Goal: Task Accomplishment & Management: Manage account settings

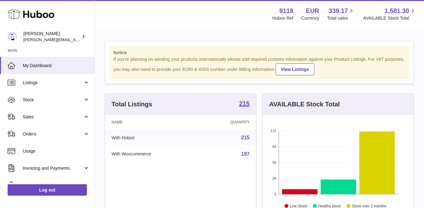
scroll to position [99, 151]
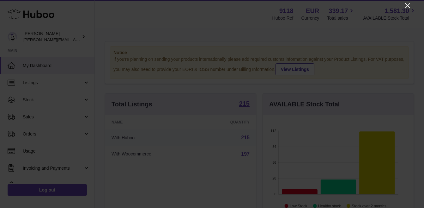
click at [410, 4] on icon "Close" at bounding box center [408, 6] width 8 height 8
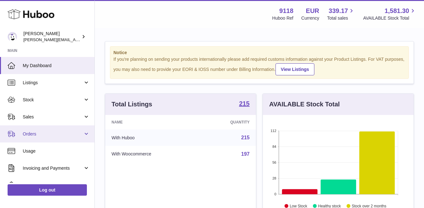
click at [35, 132] on span "Orders" at bounding box center [53, 134] width 60 height 6
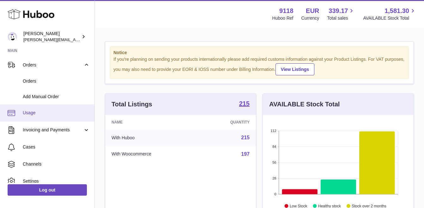
scroll to position [50, 0]
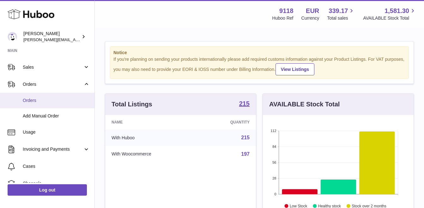
click at [30, 101] on span "Orders" at bounding box center [56, 100] width 67 height 6
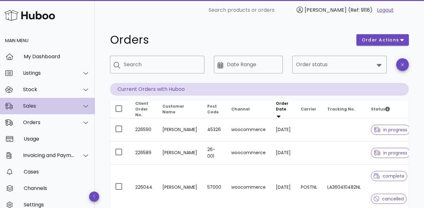
click at [49, 109] on div "Sales" at bounding box center [47, 106] width 95 height 16
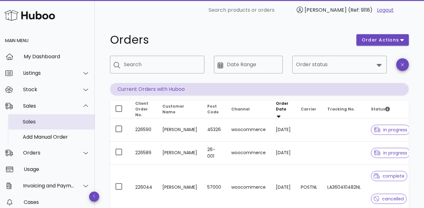
click at [45, 121] on div "Sales" at bounding box center [56, 122] width 67 height 6
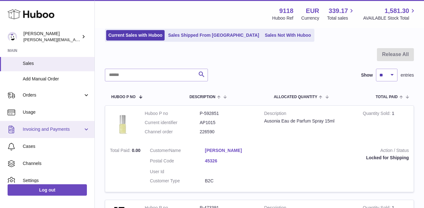
scroll to position [67, 0]
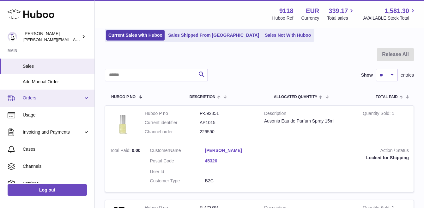
click at [31, 96] on span "Orders" at bounding box center [53, 98] width 60 height 6
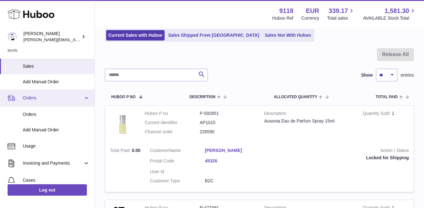
click at [31, 96] on span "Orders" at bounding box center [53, 98] width 60 height 6
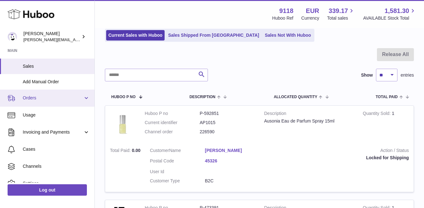
click at [34, 100] on span "Orders" at bounding box center [53, 98] width 60 height 6
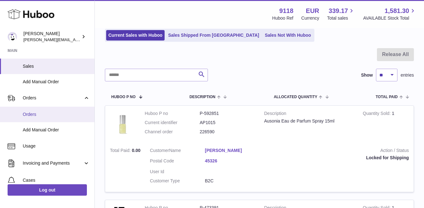
click at [33, 115] on span "Orders" at bounding box center [56, 114] width 67 height 6
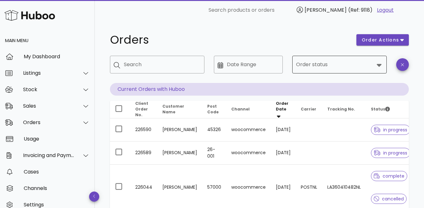
click at [383, 63] on icon at bounding box center [380, 65] width 8 height 8
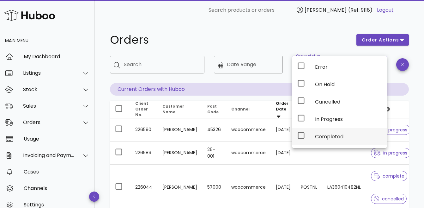
click at [301, 132] on icon at bounding box center [301, 136] width 8 height 8
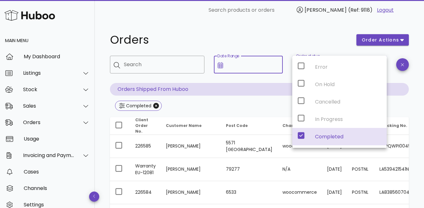
click at [248, 68] on input "Date Range" at bounding box center [253, 64] width 52 height 10
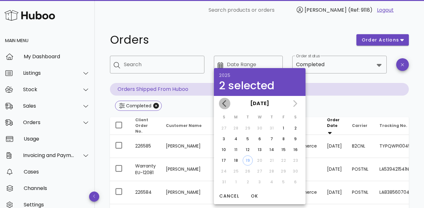
click at [227, 100] on icon "Previous month" at bounding box center [225, 104] width 8 height 8
click at [284, 150] on div "18" at bounding box center [284, 150] width 10 height 6
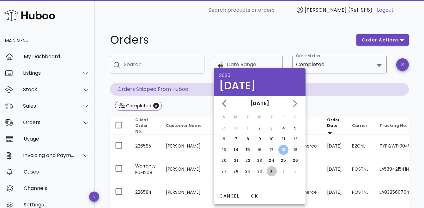
click at [273, 170] on div "31" at bounding box center [272, 171] width 10 height 6
type input "**********"
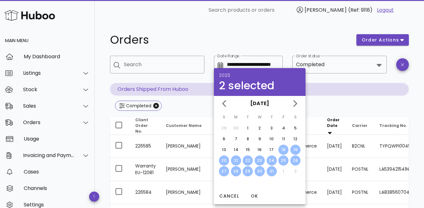
click at [335, 106] on div "Completed" at bounding box center [259, 106] width 299 height 11
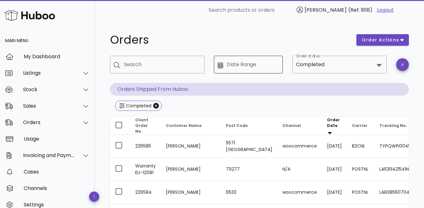
click at [258, 66] on input "Date Range" at bounding box center [253, 64] width 52 height 10
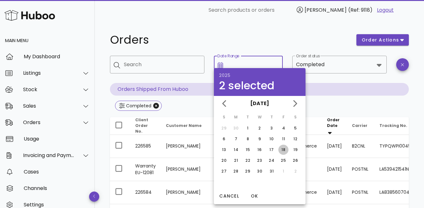
click at [284, 150] on div "18" at bounding box center [284, 150] width 10 height 6
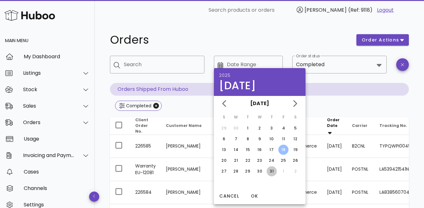
click at [273, 170] on div "31" at bounding box center [272, 171] width 10 height 6
type input "**********"
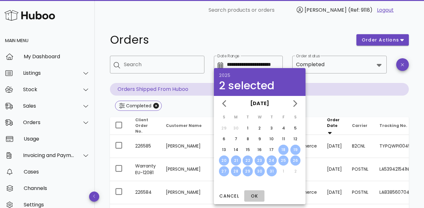
click at [254, 194] on span "OK" at bounding box center [254, 196] width 15 height 7
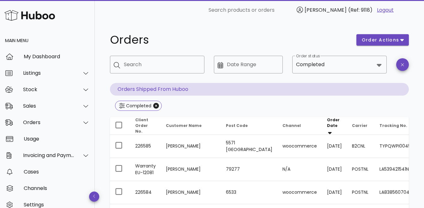
type input "**********"
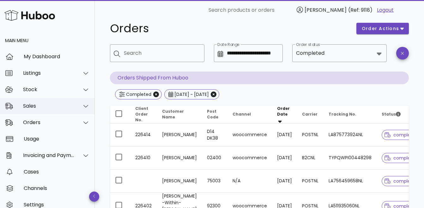
scroll to position [6, 0]
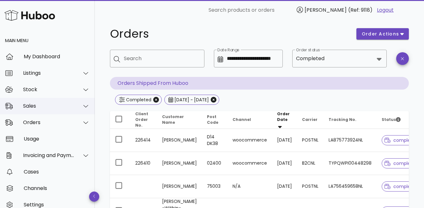
click at [40, 107] on div "Sales" at bounding box center [49, 106] width 52 height 6
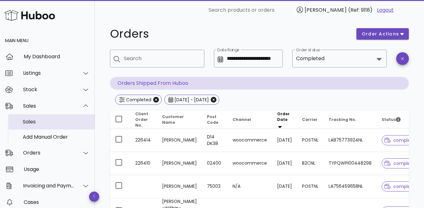
click at [37, 123] on div "Sales" at bounding box center [56, 122] width 67 height 6
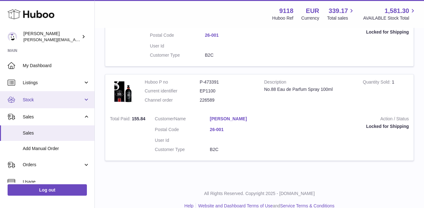
click at [29, 91] on link "Stock" at bounding box center [47, 99] width 95 height 17
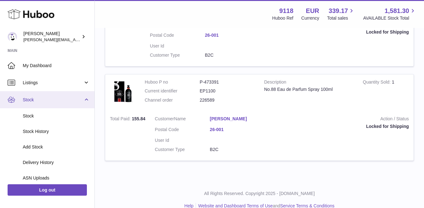
click at [29, 99] on span "Stock" at bounding box center [53, 100] width 60 height 6
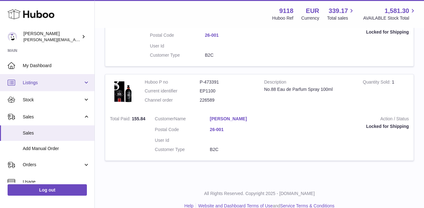
click at [32, 83] on span "Listings" at bounding box center [53, 83] width 60 height 6
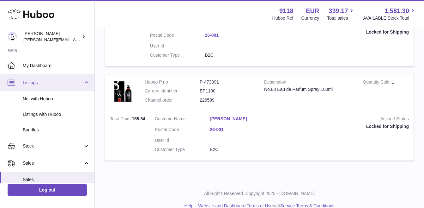
click at [32, 83] on span "Listings" at bounding box center [53, 83] width 60 height 6
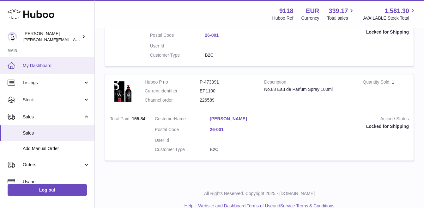
click at [35, 69] on link "My Dashboard" at bounding box center [47, 65] width 95 height 17
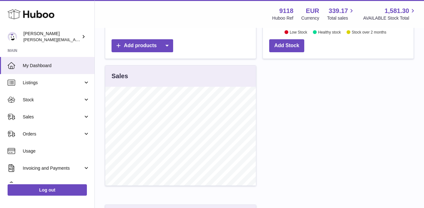
scroll to position [173, 0]
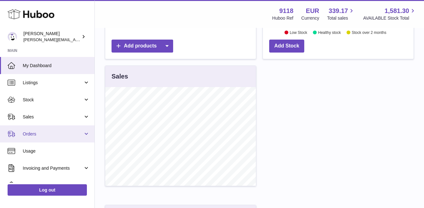
click at [33, 131] on span "Orders" at bounding box center [53, 134] width 60 height 6
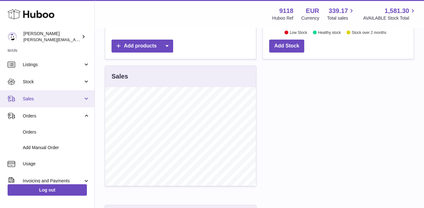
scroll to position [18, 0]
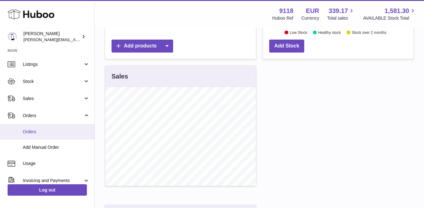
click at [31, 130] on span "Orders" at bounding box center [56, 132] width 67 height 6
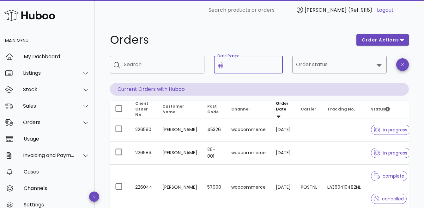
click at [244, 68] on input "Date Range" at bounding box center [253, 64] width 52 height 10
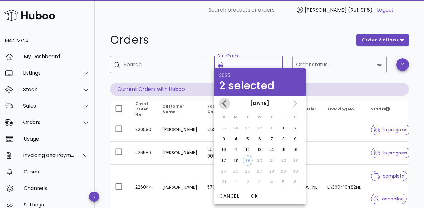
click at [228, 103] on icon "Previous month" at bounding box center [225, 104] width 8 height 8
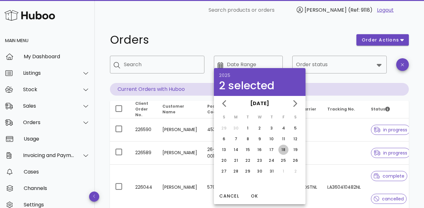
click at [284, 151] on div "18" at bounding box center [284, 150] width 10 height 6
click at [273, 172] on div "31" at bounding box center [272, 171] width 10 height 6
type input "**********"
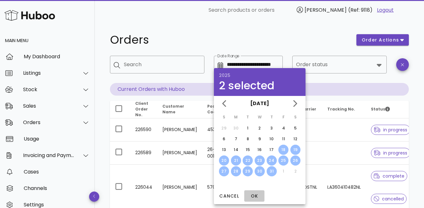
click at [255, 198] on span "OK" at bounding box center [254, 196] width 15 height 7
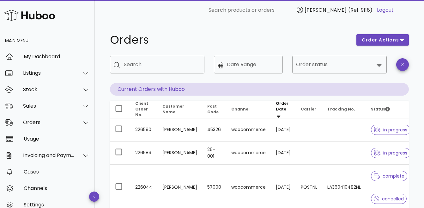
type input "**********"
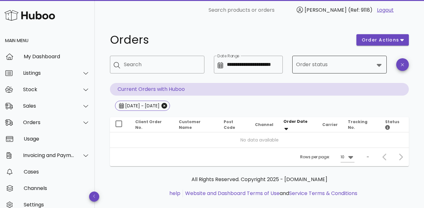
click at [330, 60] on input "Order status" at bounding box center [335, 64] width 78 height 10
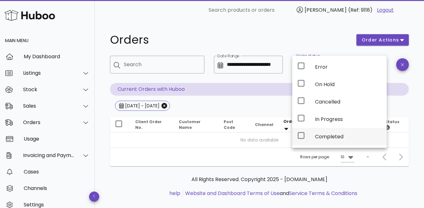
click at [300, 136] on icon at bounding box center [301, 136] width 8 height 8
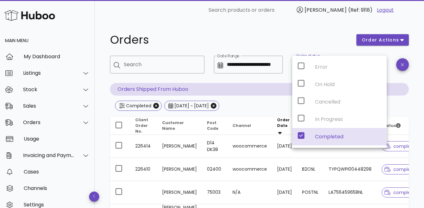
click at [165, 38] on h1 "Orders" at bounding box center [229, 39] width 239 height 11
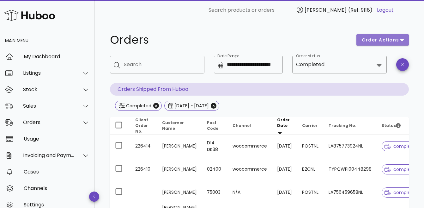
click at [395, 41] on span "order actions" at bounding box center [381, 40] width 38 height 7
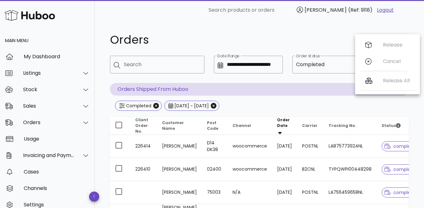
click at [337, 44] on h1 "Orders" at bounding box center [229, 39] width 239 height 11
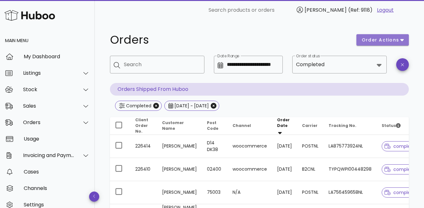
click at [385, 44] on button "order actions" at bounding box center [383, 39] width 52 height 11
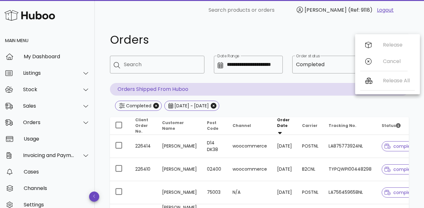
click at [311, 43] on h1 "Orders" at bounding box center [229, 39] width 239 height 11
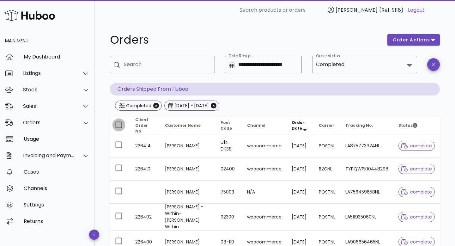
click at [118, 123] on div at bounding box center [118, 124] width 11 height 11
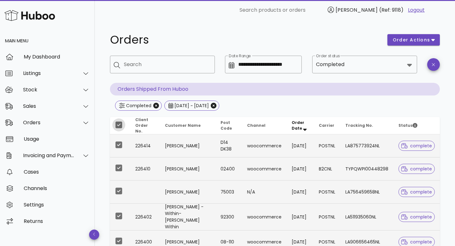
click at [118, 123] on div at bounding box center [118, 124] width 11 height 11
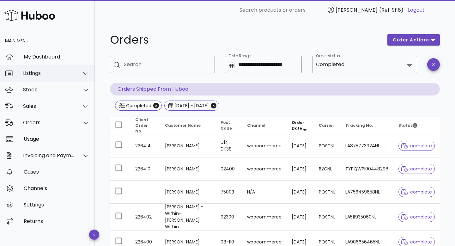
click at [31, 73] on div "Listings" at bounding box center [49, 73] width 52 height 6
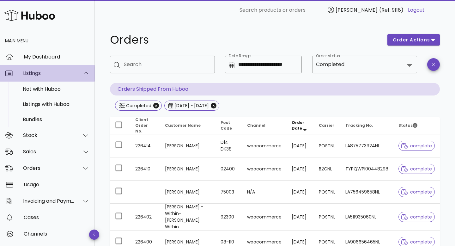
click at [31, 73] on div "Listings" at bounding box center [49, 73] width 52 height 6
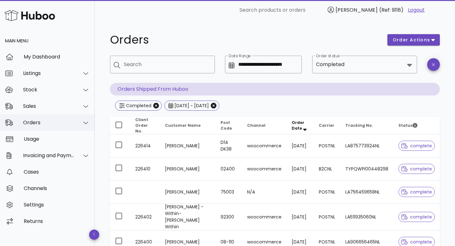
scroll to position [33, 0]
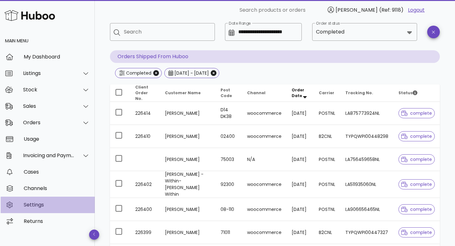
click at [32, 205] on div "Settings" at bounding box center [57, 205] width 66 height 6
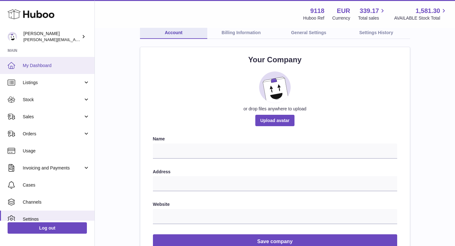
click at [39, 68] on span "My Dashboard" at bounding box center [56, 66] width 67 height 6
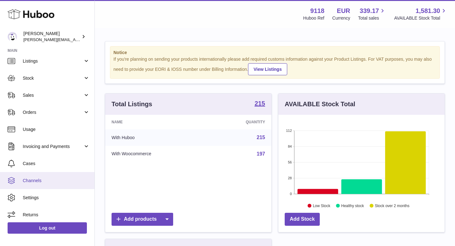
scroll to position [24, 0]
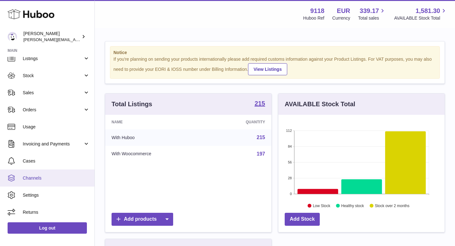
click at [29, 179] on span "Channels" at bounding box center [56, 178] width 67 height 6
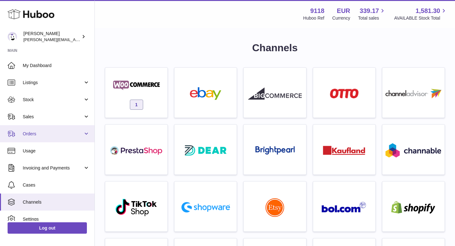
click at [28, 129] on link "Orders" at bounding box center [47, 133] width 95 height 17
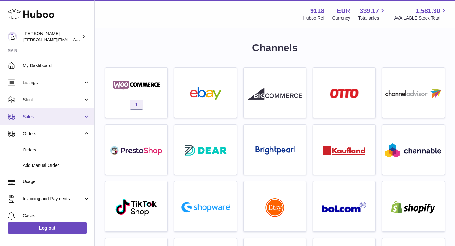
click at [32, 119] on span "Sales" at bounding box center [53, 117] width 60 height 6
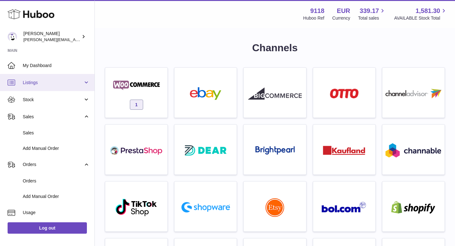
click at [38, 80] on span "Listings" at bounding box center [53, 83] width 60 height 6
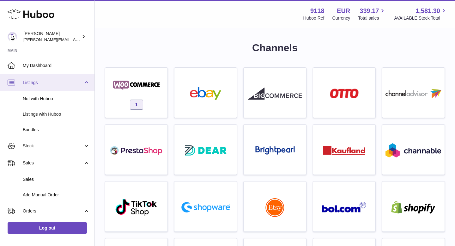
click at [38, 80] on span "Listings" at bounding box center [53, 83] width 60 height 6
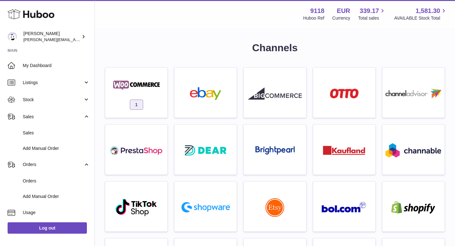
click at [55, 45] on section "Huboo Freddie Sawkins freddie.sawkins@czechandspeake.com Main My Dashboard List…" at bounding box center [47, 122] width 95 height 242
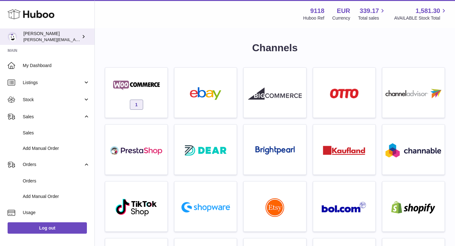
click at [61, 37] on div "Freddie Sawkins freddie.sawkins@czechandspeake.com" at bounding box center [51, 37] width 57 height 12
click at [82, 35] on icon at bounding box center [83, 36] width 7 height 7
click at [85, 37] on icon at bounding box center [83, 36] width 7 height 7
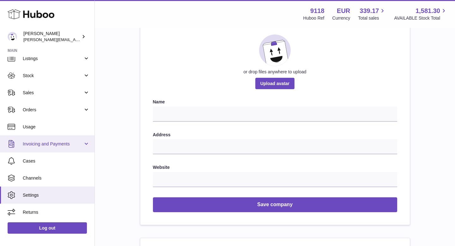
scroll to position [79, 0]
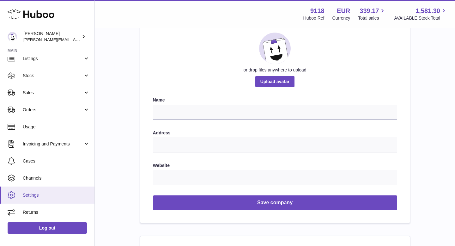
click at [32, 193] on span "Settings" at bounding box center [56, 195] width 67 height 6
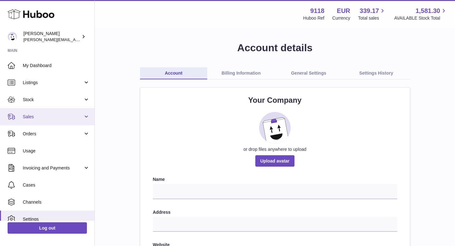
scroll to position [24, 0]
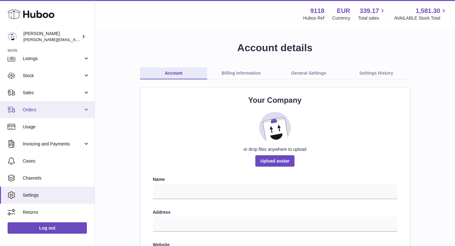
click at [34, 107] on span "Orders" at bounding box center [53, 110] width 60 height 6
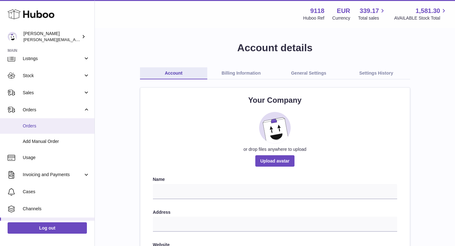
click at [31, 126] on span "Orders" at bounding box center [56, 126] width 67 height 6
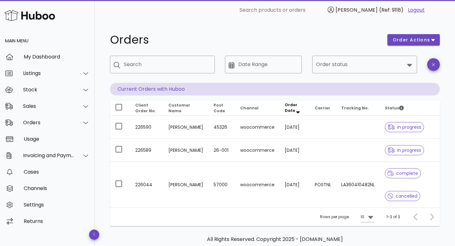
click at [265, 1] on div "​ Search products or orders [PERSON_NAME] (Ref: 9118) Logout" at bounding box center [275, 10] width 350 height 20
click at [123, 112] on div at bounding box center [120, 107] width 10 height 9
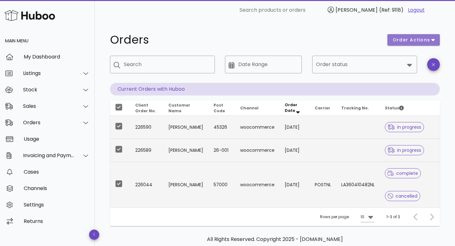
click at [429, 39] on span "order actions" at bounding box center [412, 40] width 38 height 7
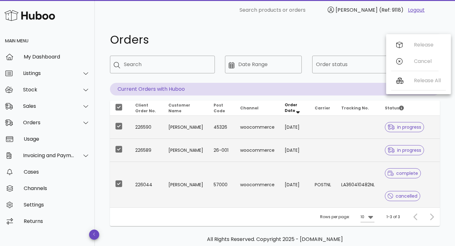
click at [315, 51] on div "Orders order actions ​ Search ​ Date Range ​ Order status Current Orders with H…" at bounding box center [275, 128] width 330 height 196
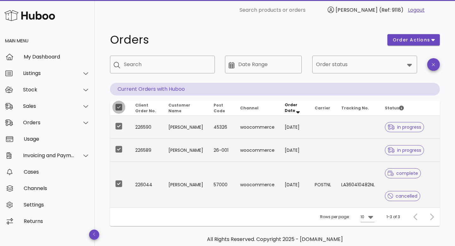
click at [119, 103] on div at bounding box center [118, 107] width 11 height 11
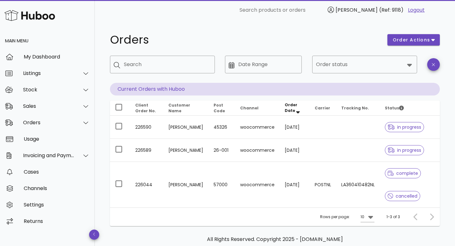
scroll to position [31, 0]
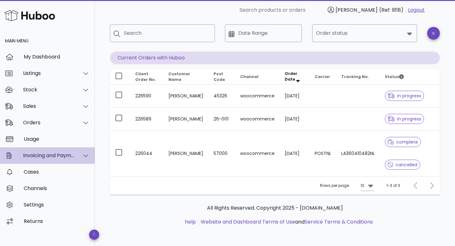
click at [83, 154] on icon at bounding box center [85, 156] width 5 height 6
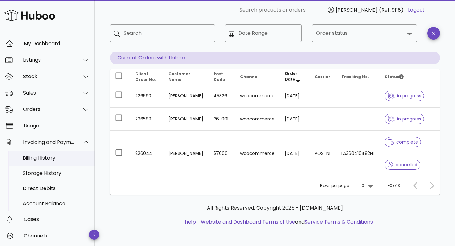
scroll to position [14, 0]
click at [80, 139] on div at bounding box center [82, 142] width 15 height 16
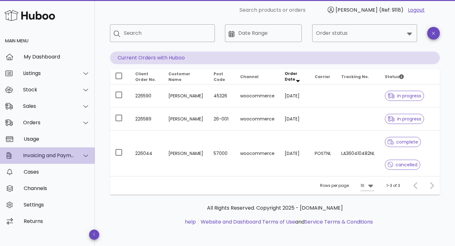
scroll to position [0, 0]
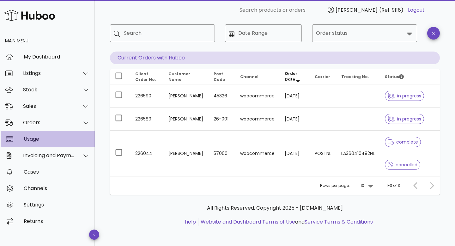
click at [40, 138] on div "Usage" at bounding box center [57, 139] width 66 height 6
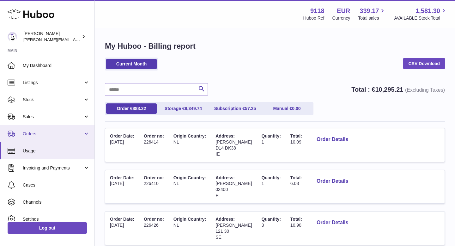
click at [24, 134] on span "Orders" at bounding box center [53, 134] width 60 height 6
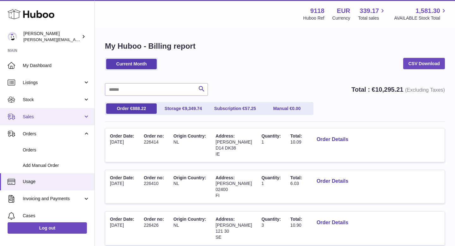
click at [30, 119] on span "Sales" at bounding box center [53, 117] width 60 height 6
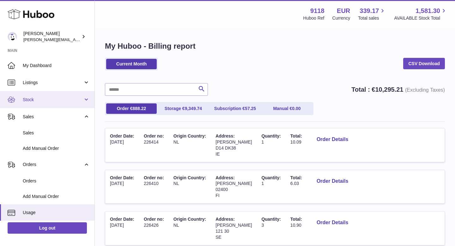
click at [30, 100] on span "Stock" at bounding box center [53, 100] width 60 height 6
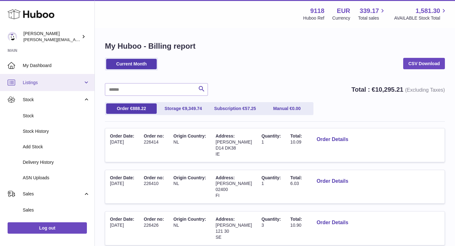
click at [31, 89] on link "Listings" at bounding box center [47, 82] width 95 height 17
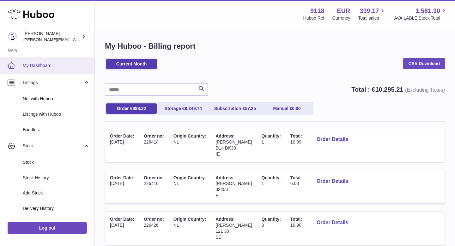
click at [35, 67] on span "My Dashboard" at bounding box center [56, 66] width 67 height 6
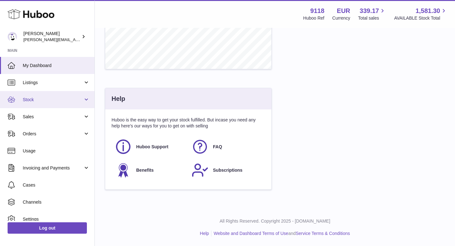
click at [28, 98] on span "Stock" at bounding box center [53, 100] width 60 height 6
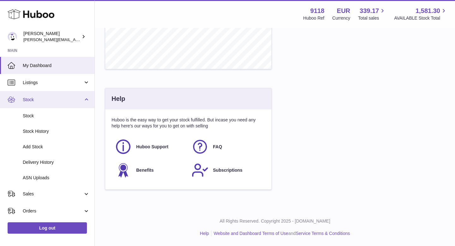
click at [28, 98] on span "Stock" at bounding box center [53, 100] width 60 height 6
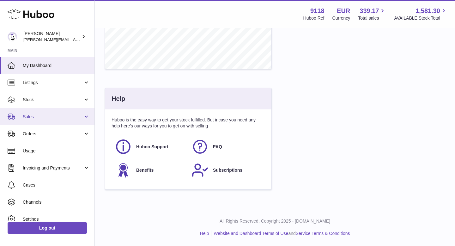
click at [31, 114] on span "Sales" at bounding box center [53, 117] width 60 height 6
